Goal: Information Seeking & Learning: Learn about a topic

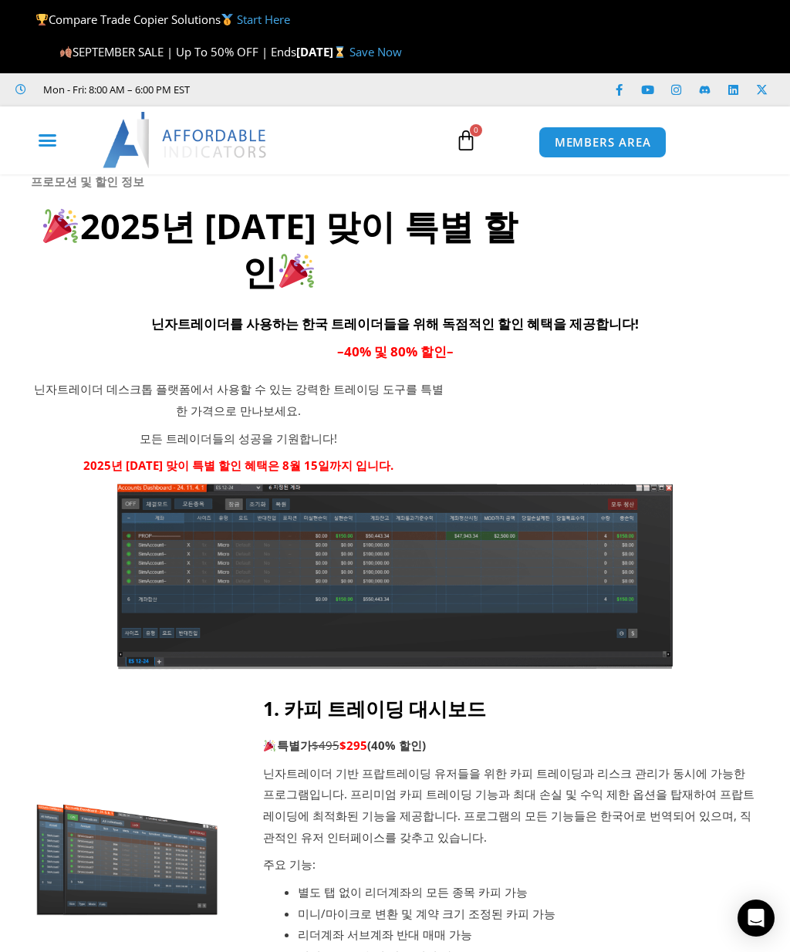
click at [51, 135] on icon "Menu Toggle" at bounding box center [47, 139] width 19 height 19
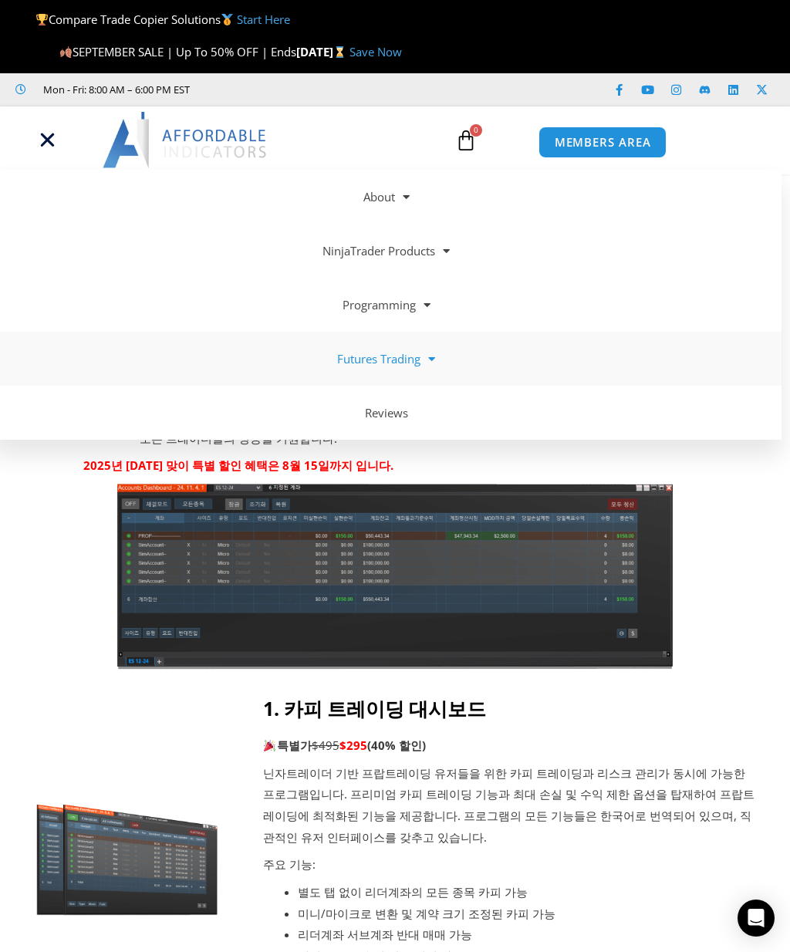
click at [412, 353] on link "Futures Trading" at bounding box center [387, 359] width 790 height 54
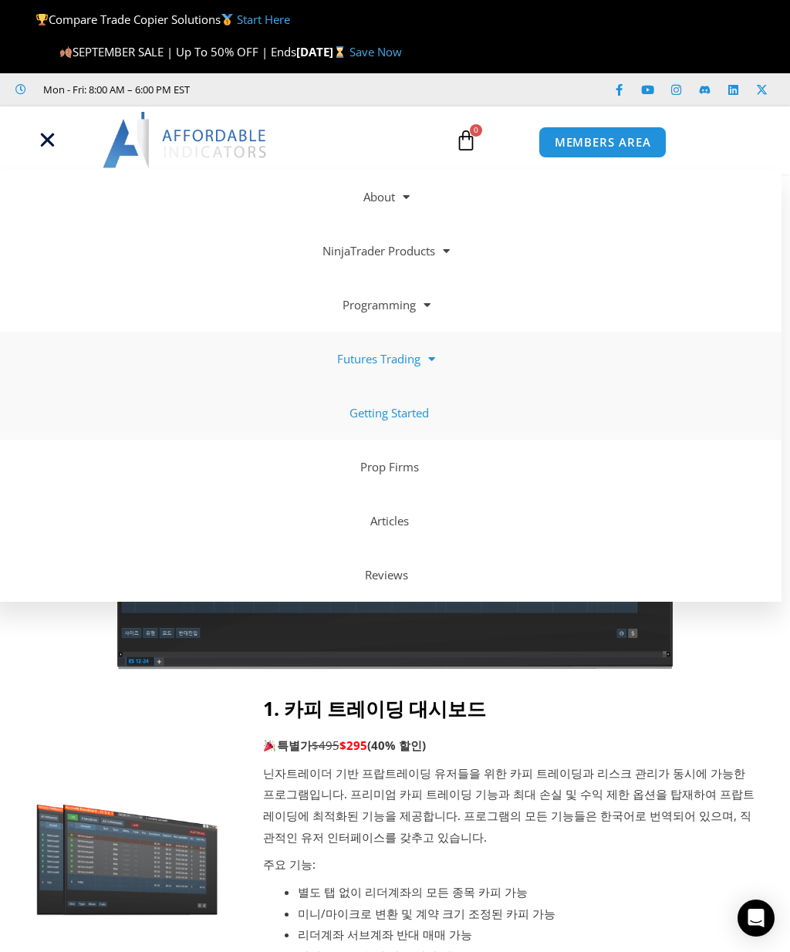
click at [425, 413] on link "Getting Started" at bounding box center [387, 413] width 790 height 54
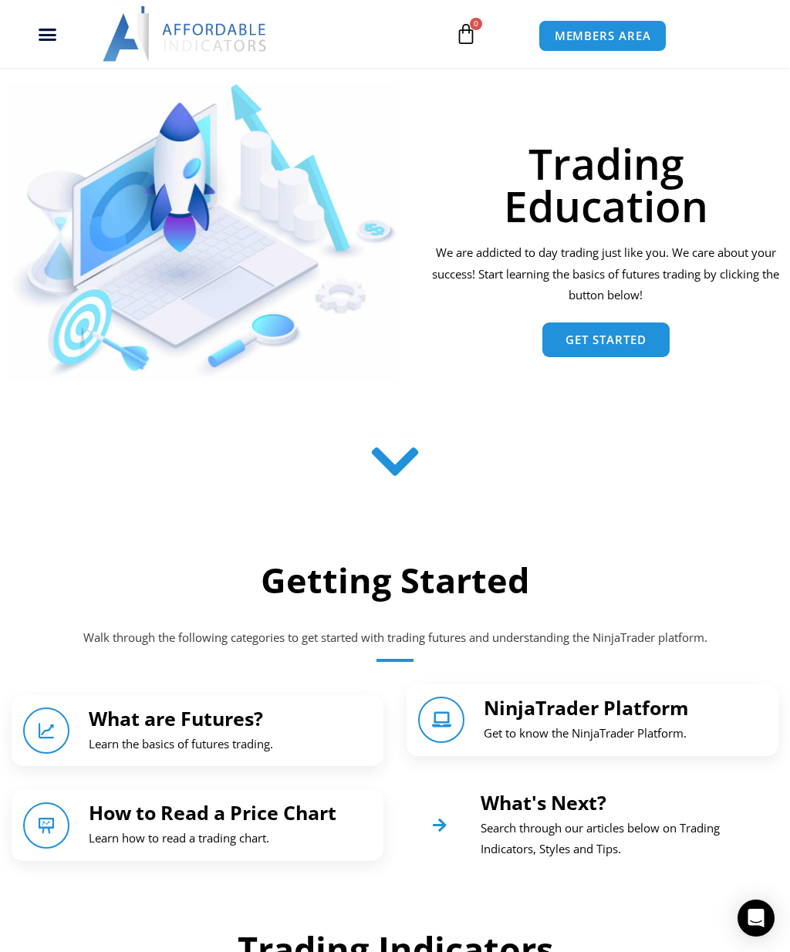
scroll to position [98, 0]
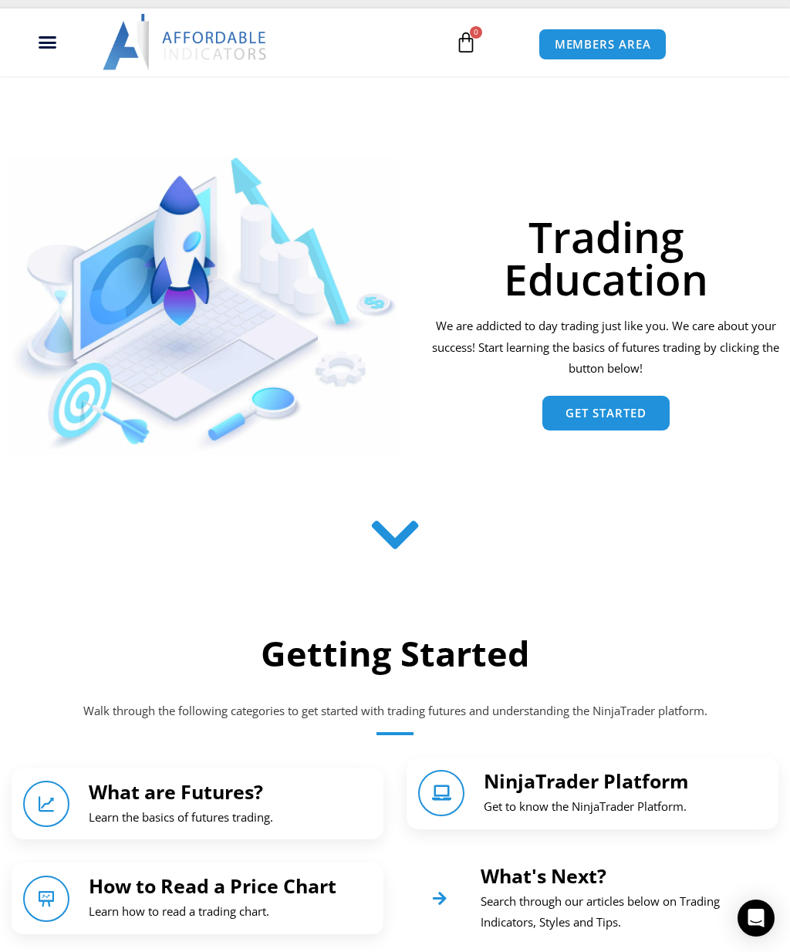
click at [622, 407] on span "Get Started" at bounding box center [605, 413] width 81 height 12
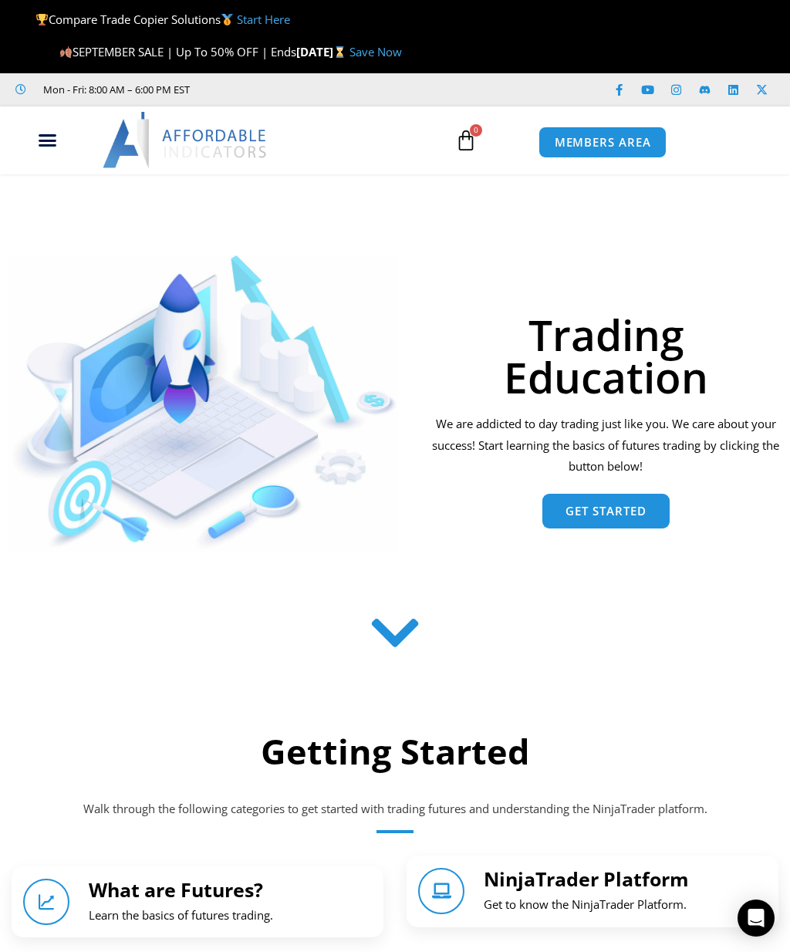
click at [626, 513] on link "Get Started" at bounding box center [605, 511] width 127 height 35
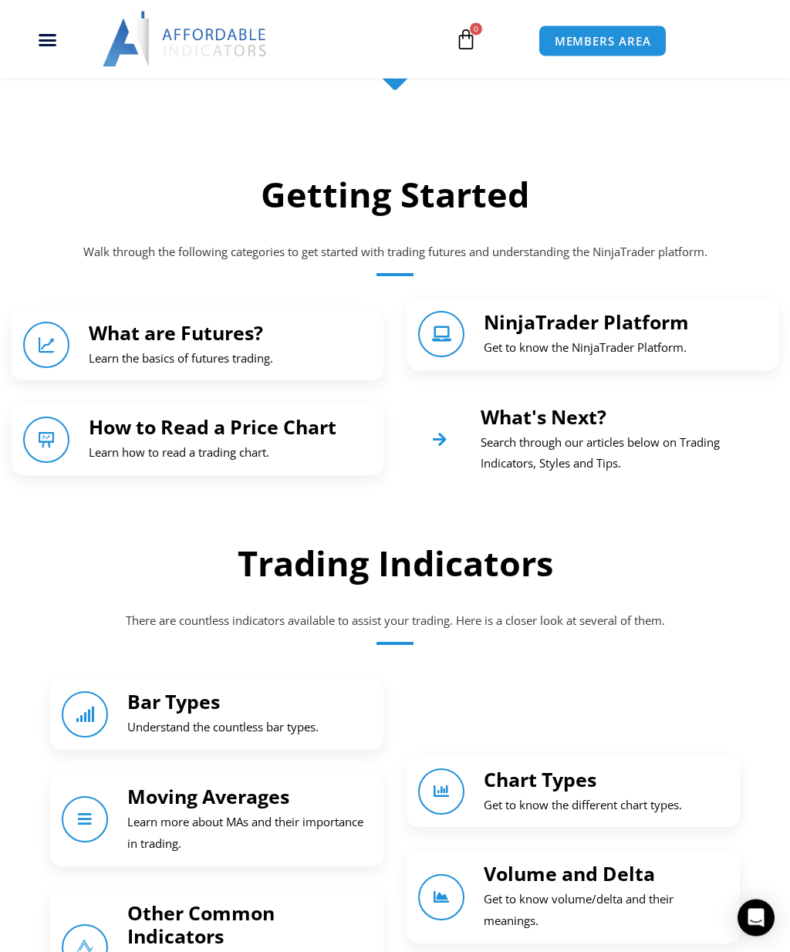
scroll to position [680, 0]
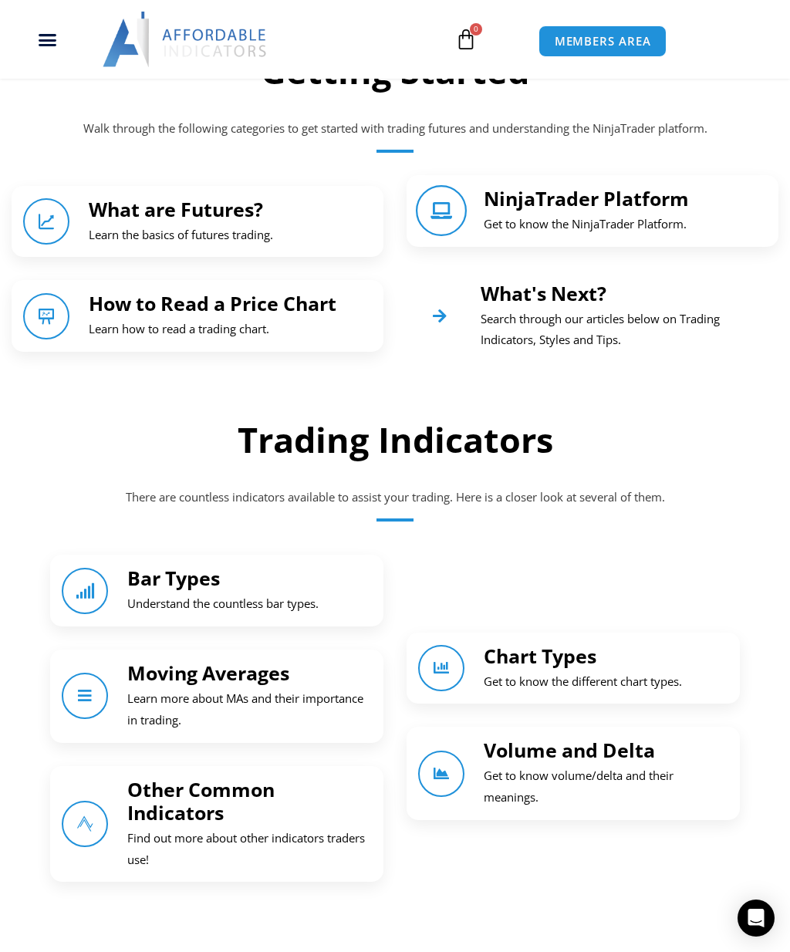
click at [443, 211] on icon "NinjaTrader Platform" at bounding box center [441, 210] width 17 height 17
click at [555, 198] on link "NinjaTrader Platform" at bounding box center [586, 198] width 205 height 26
click at [575, 198] on link "NinjaTrader Platform" at bounding box center [586, 198] width 205 height 26
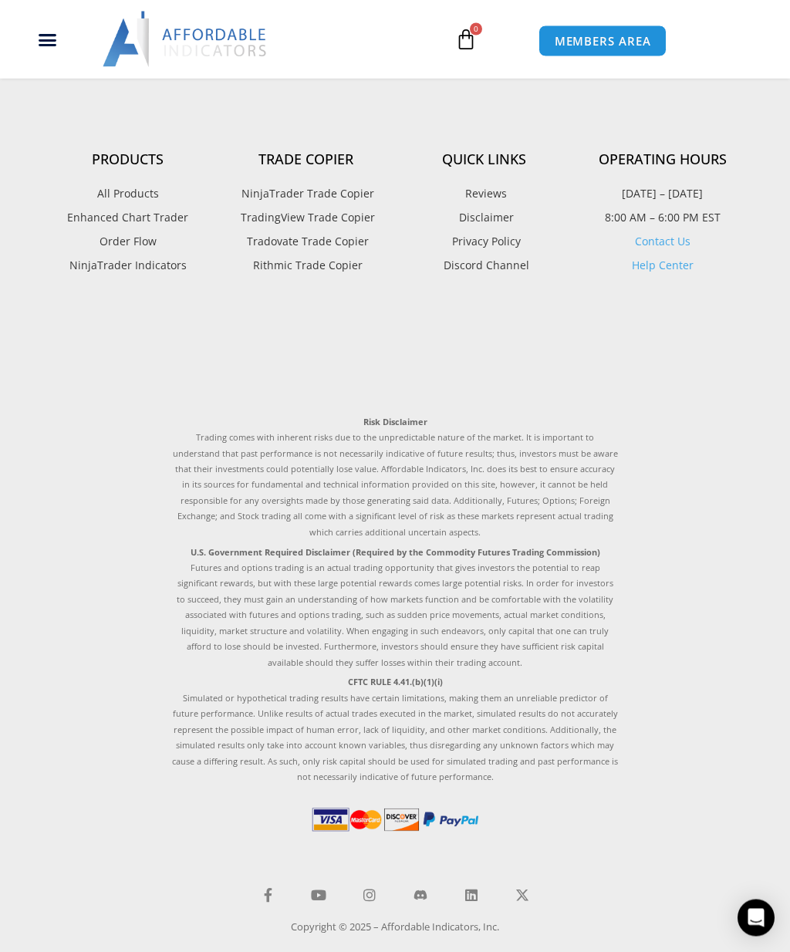
scroll to position [1288, 0]
